Goal: Task Accomplishment & Management: Manage account settings

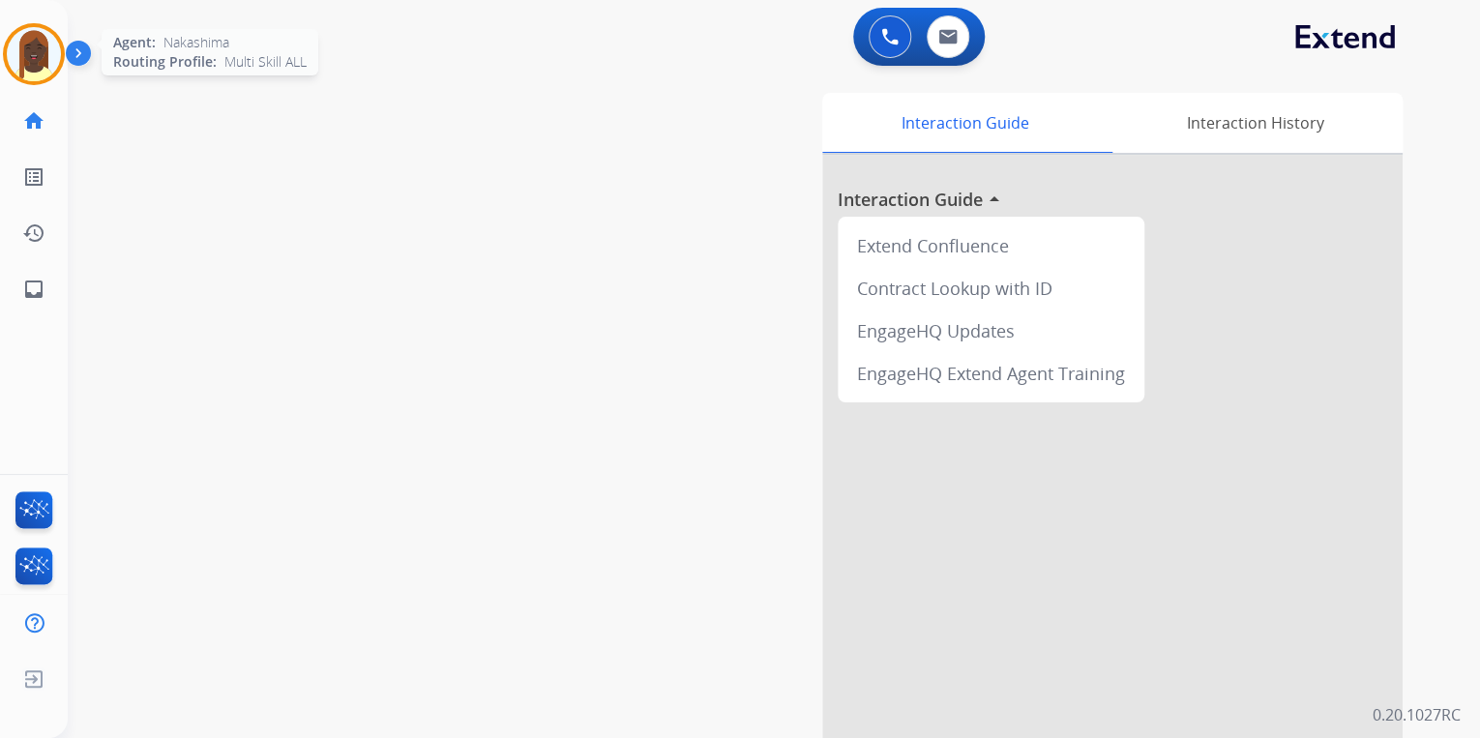
click at [43, 68] on img at bounding box center [34, 54] width 54 height 54
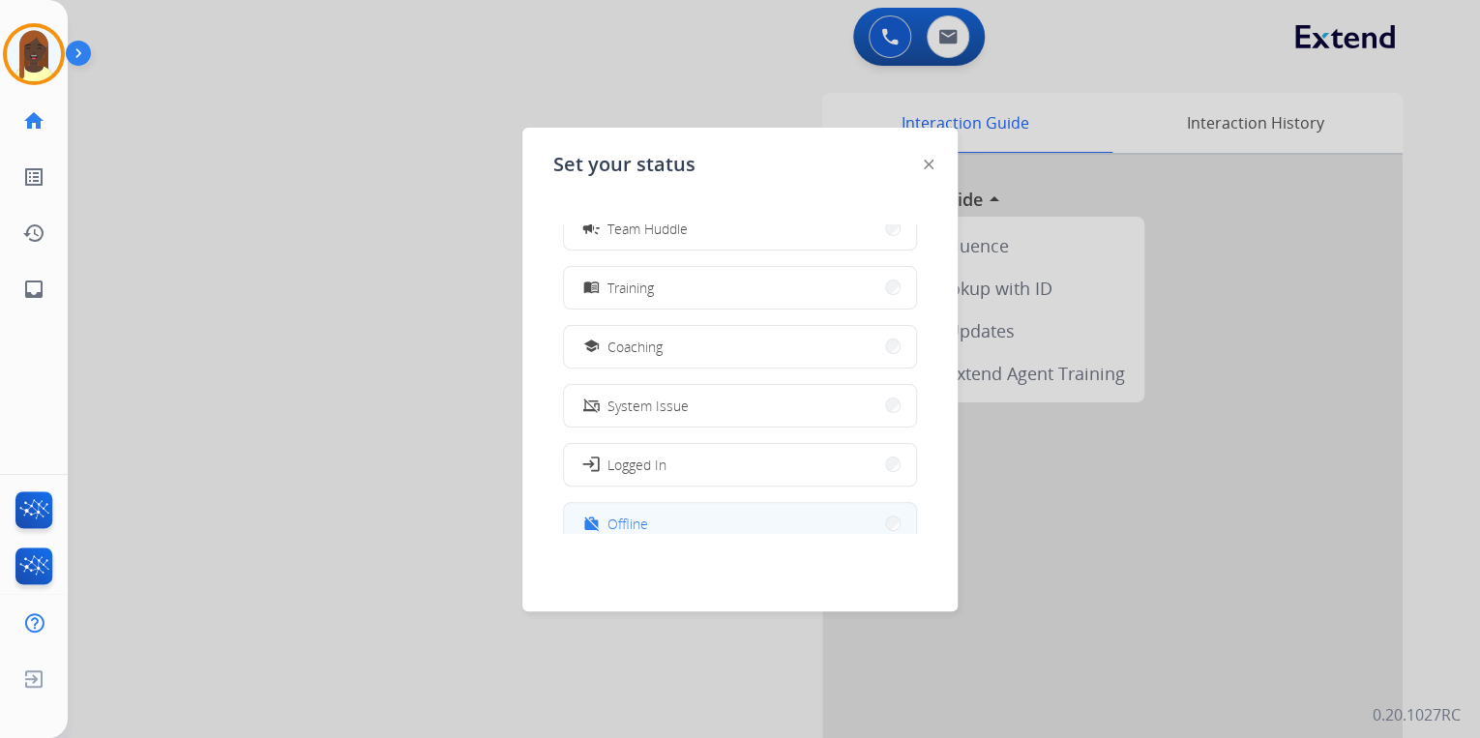
scroll to position [306, 0]
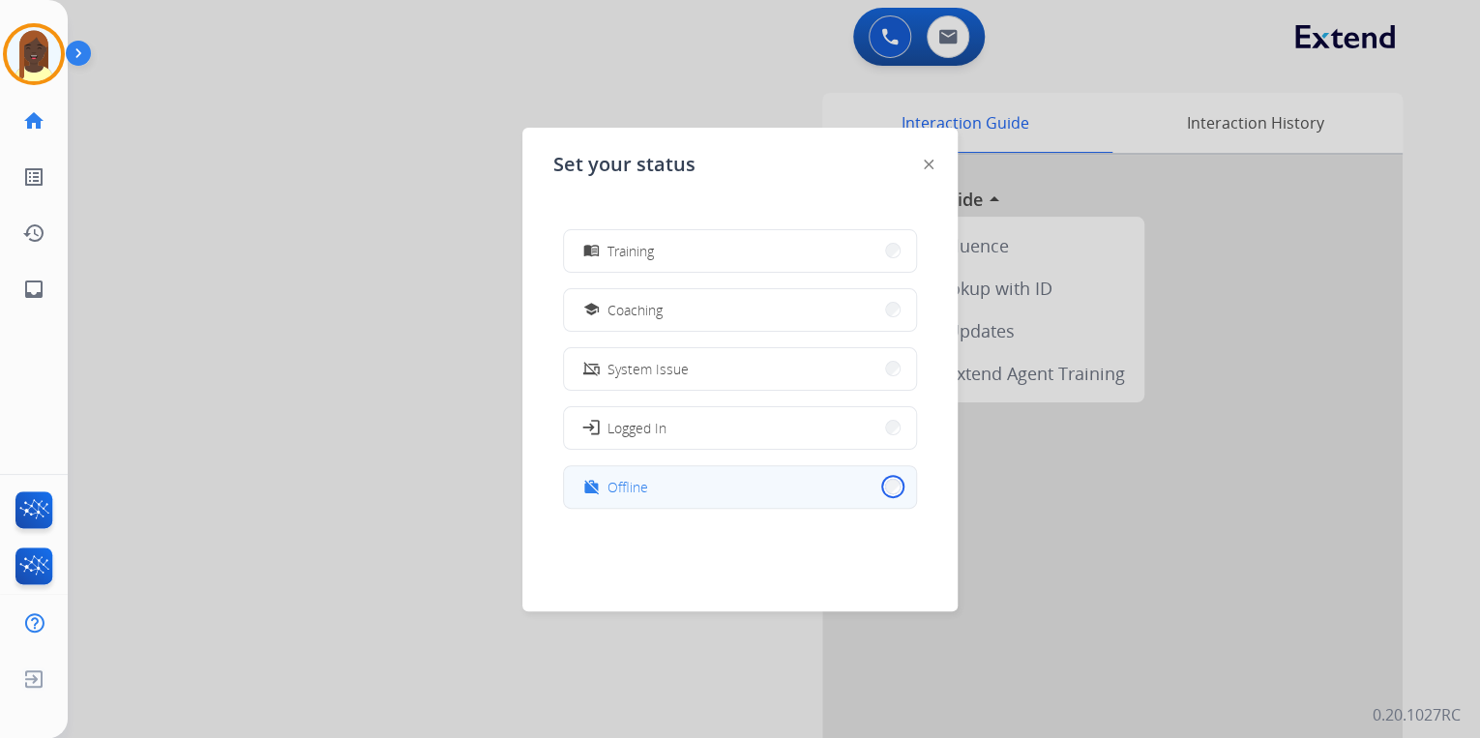
click at [879, 488] on button "work_off Offline" at bounding box center [740, 487] width 352 height 42
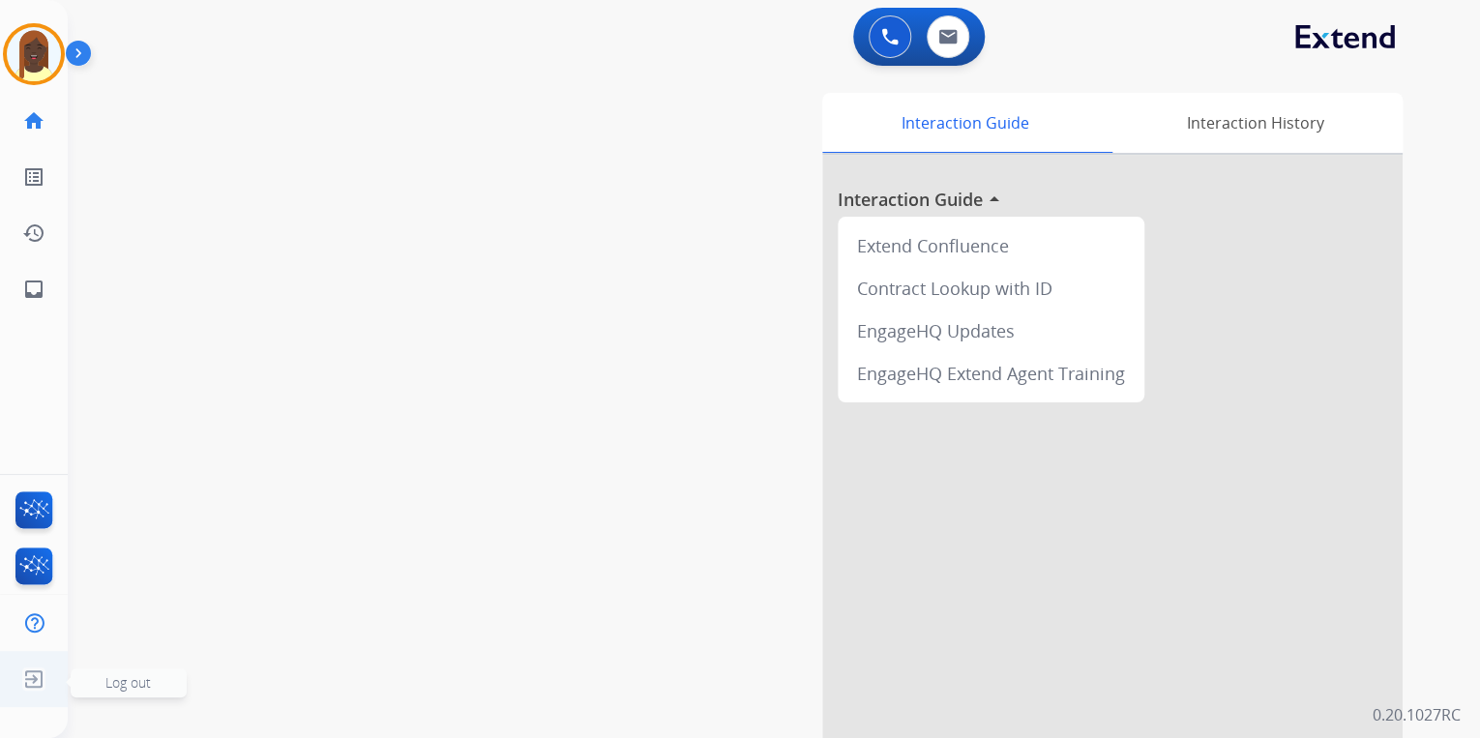
click at [32, 681] on img at bounding box center [33, 679] width 35 height 37
